Goal: Task Accomplishment & Management: Complete application form

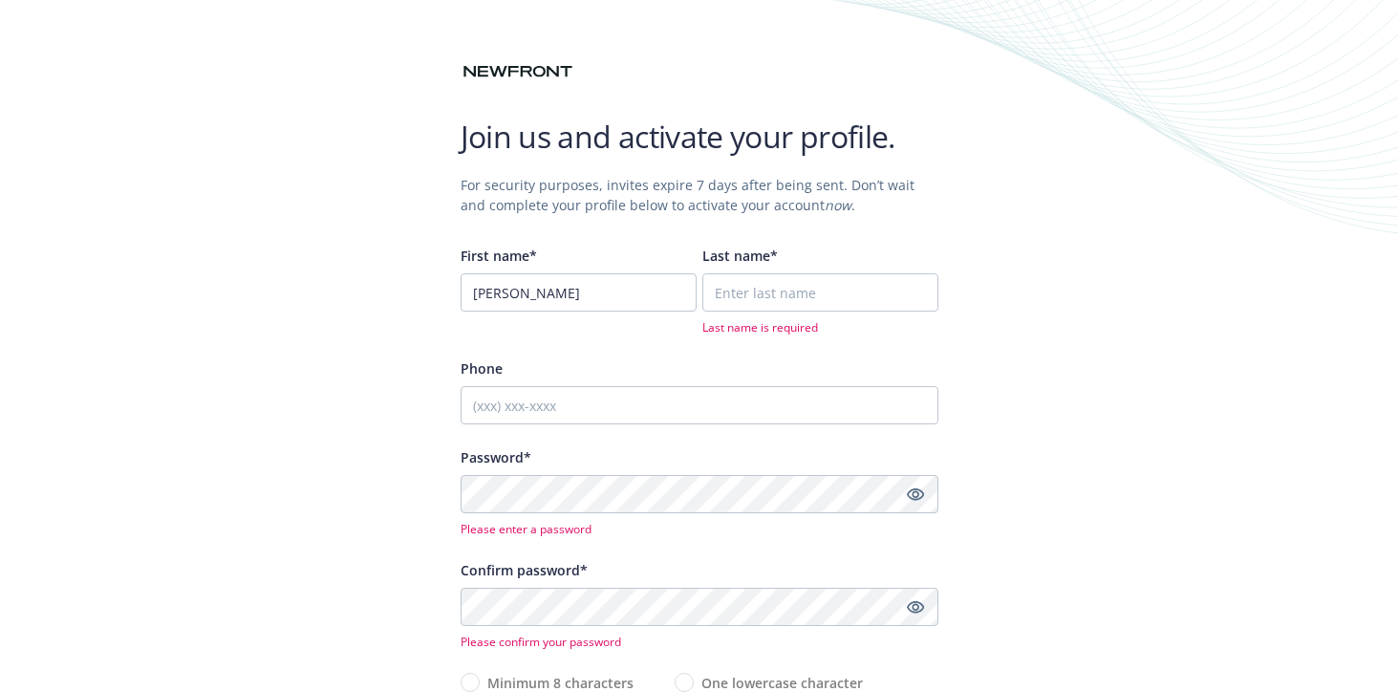
type input "Michal"
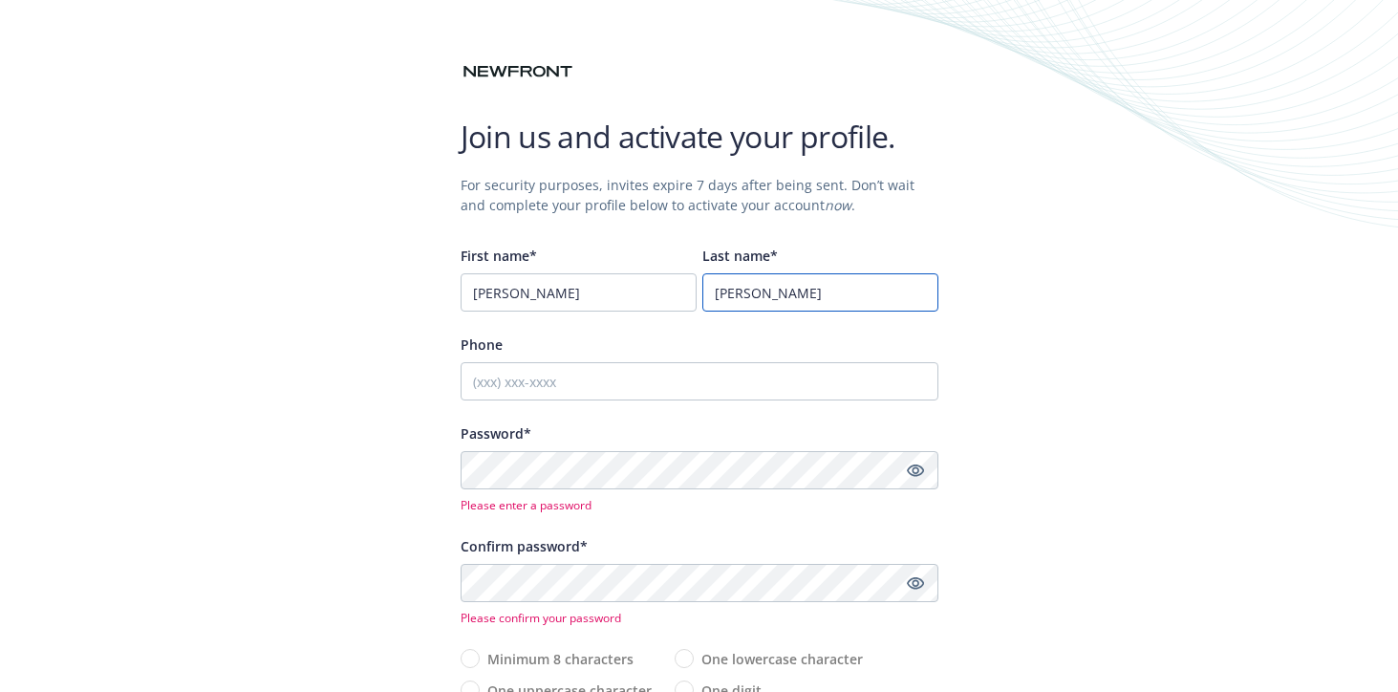
type input "Dymek"
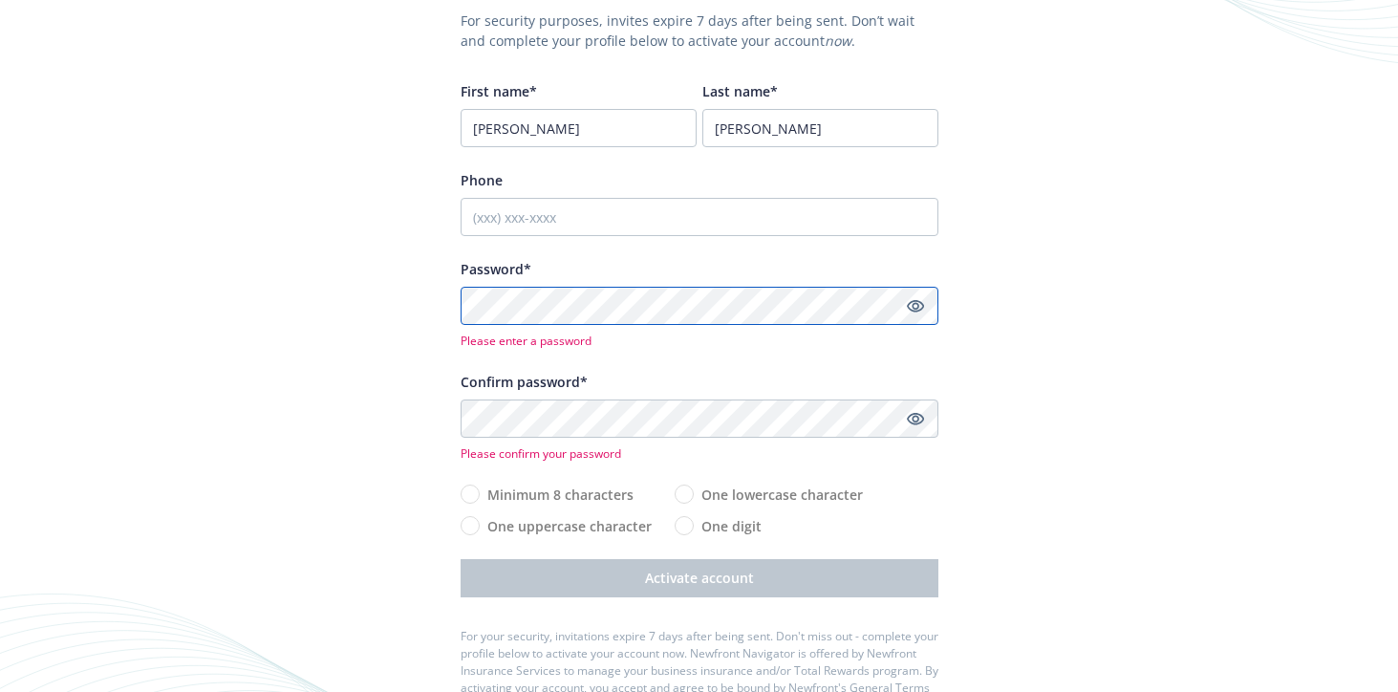
scroll to position [166, 0]
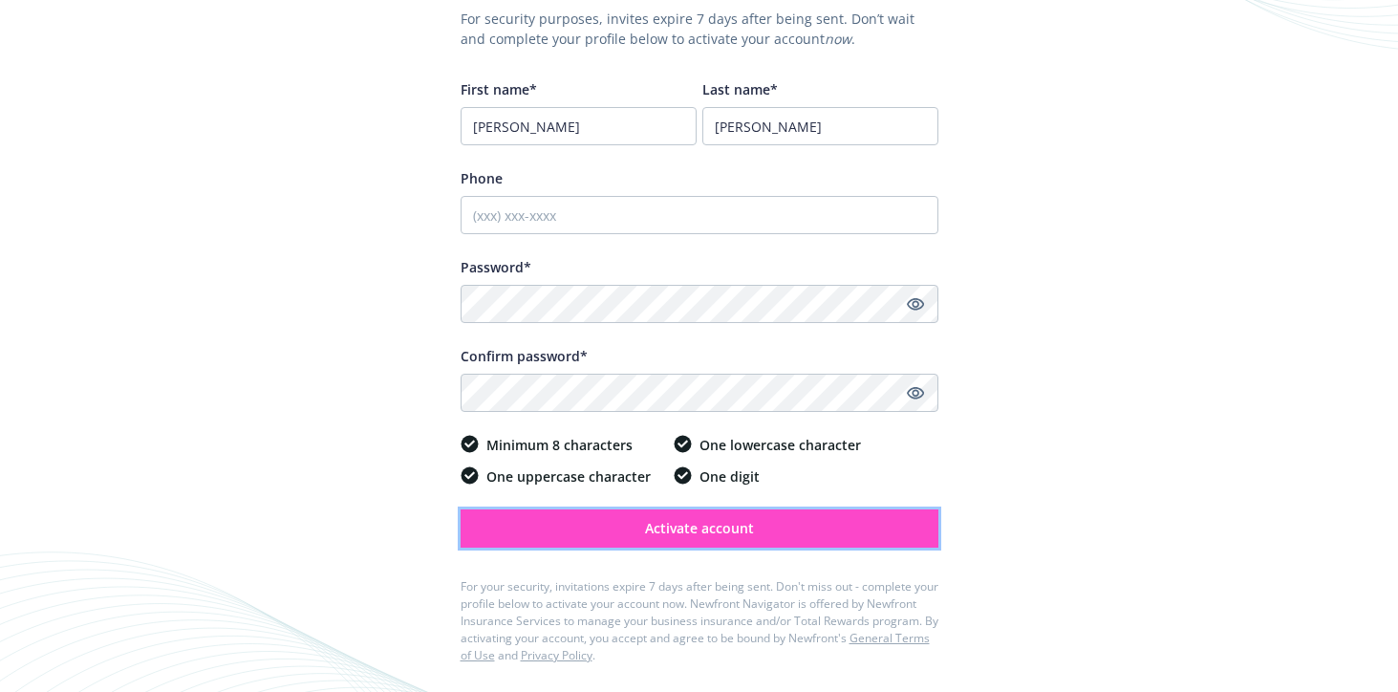
click at [630, 524] on button "Activate account" at bounding box center [700, 528] width 478 height 38
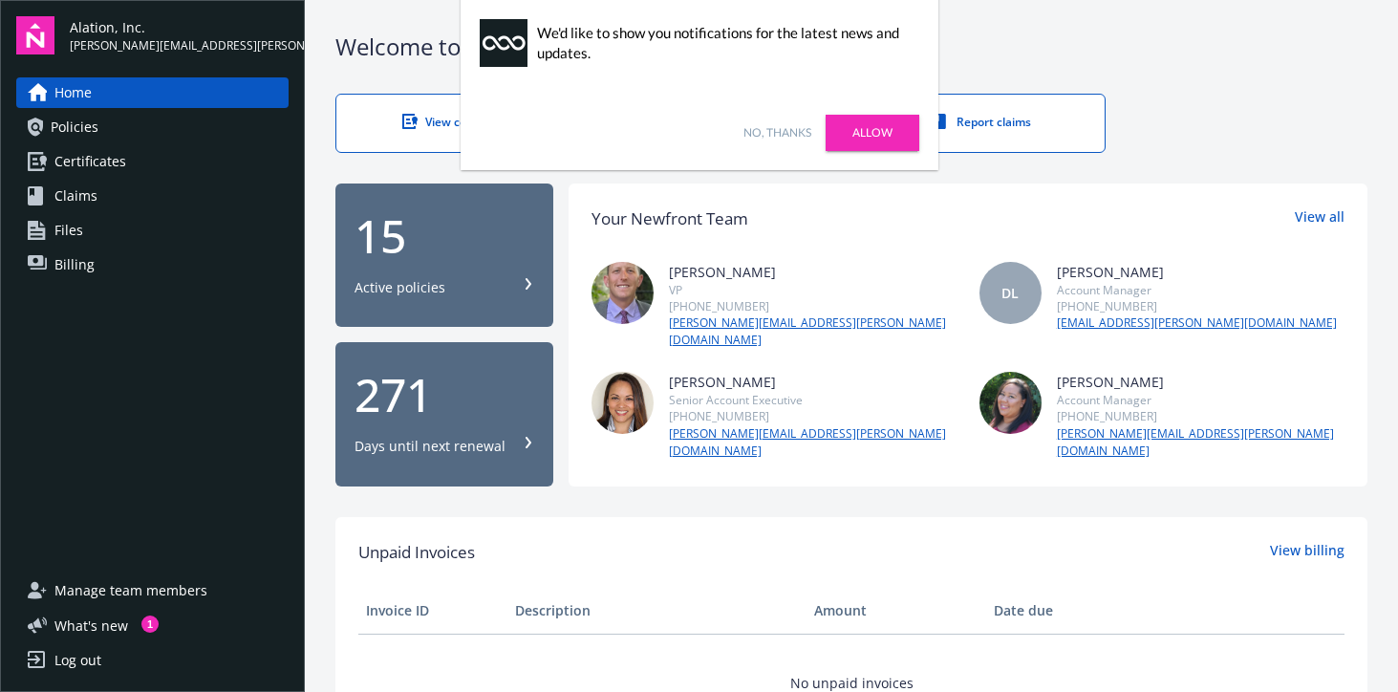
click at [764, 129] on link "No, thanks" at bounding box center [778, 132] width 68 height 17
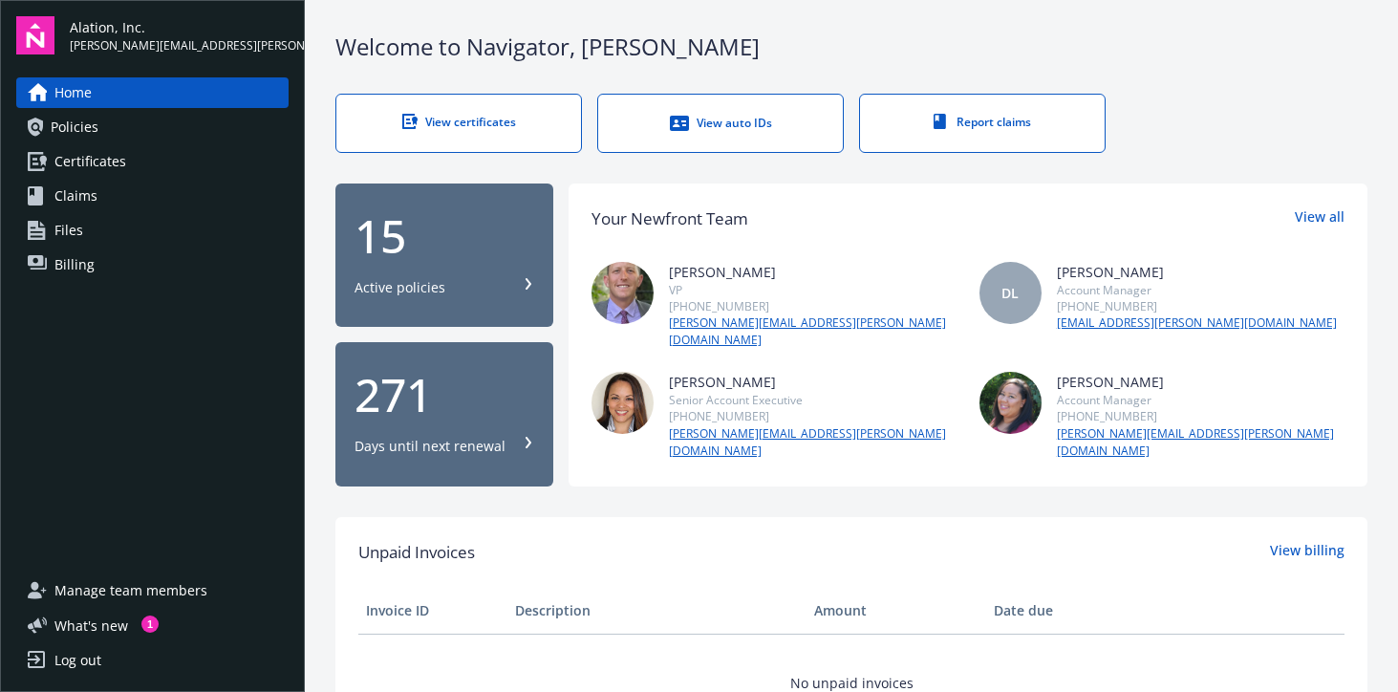
click at [427, 253] on div "15 Active policies" at bounding box center [445, 255] width 180 height 84
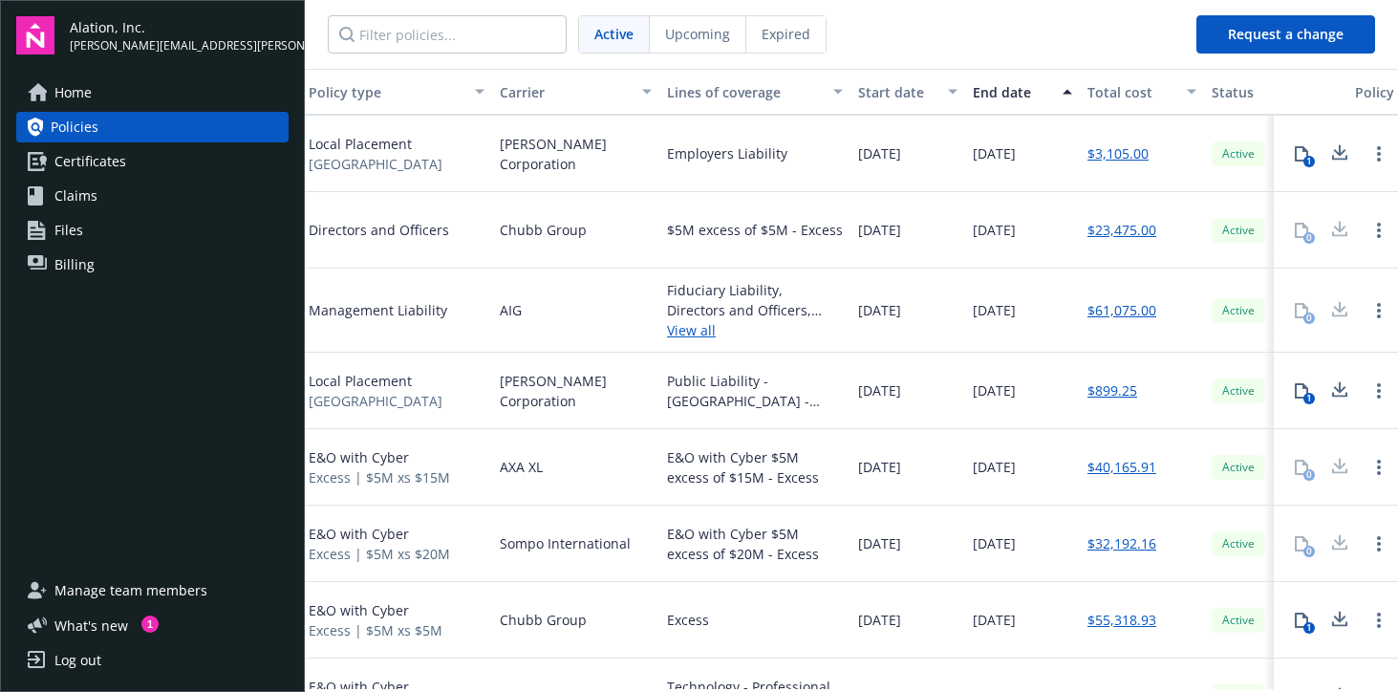
scroll to position [0, 291]
